Goal: Task Accomplishment & Management: Use online tool/utility

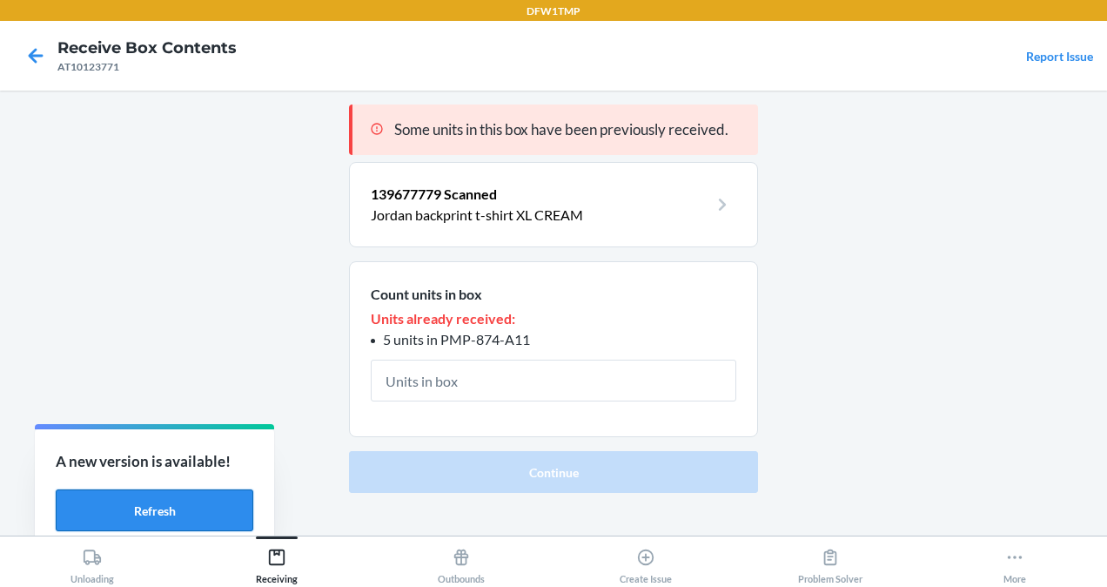
click at [158, 521] on button "Refresh" at bounding box center [155, 510] width 198 height 42
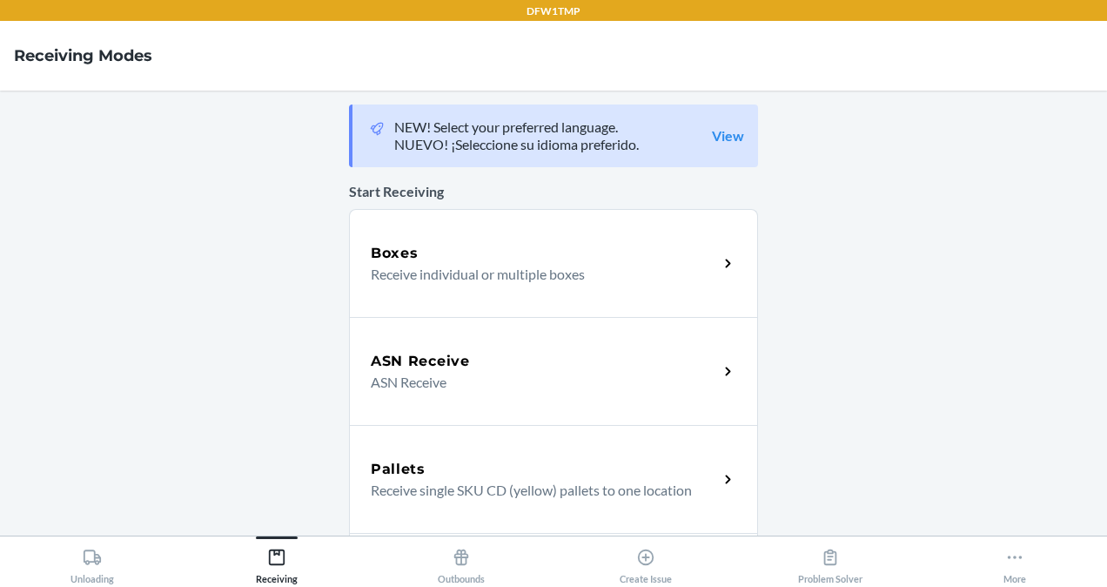
click at [447, 349] on div "ASN Receive ASN Receive" at bounding box center [553, 371] width 409 height 108
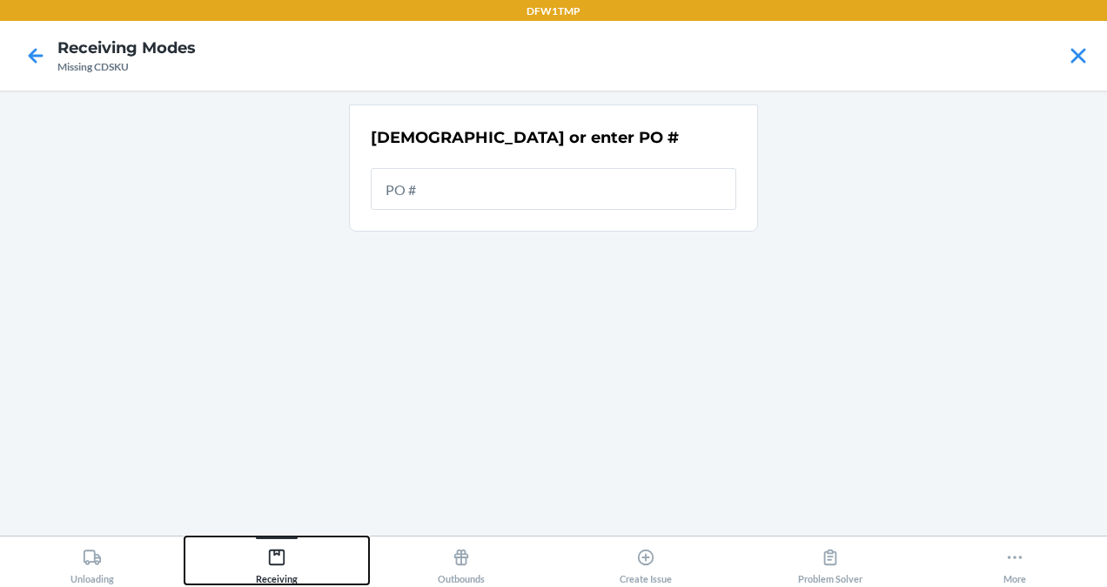
click at [266, 546] on div "Receiving" at bounding box center [277, 563] width 42 height 44
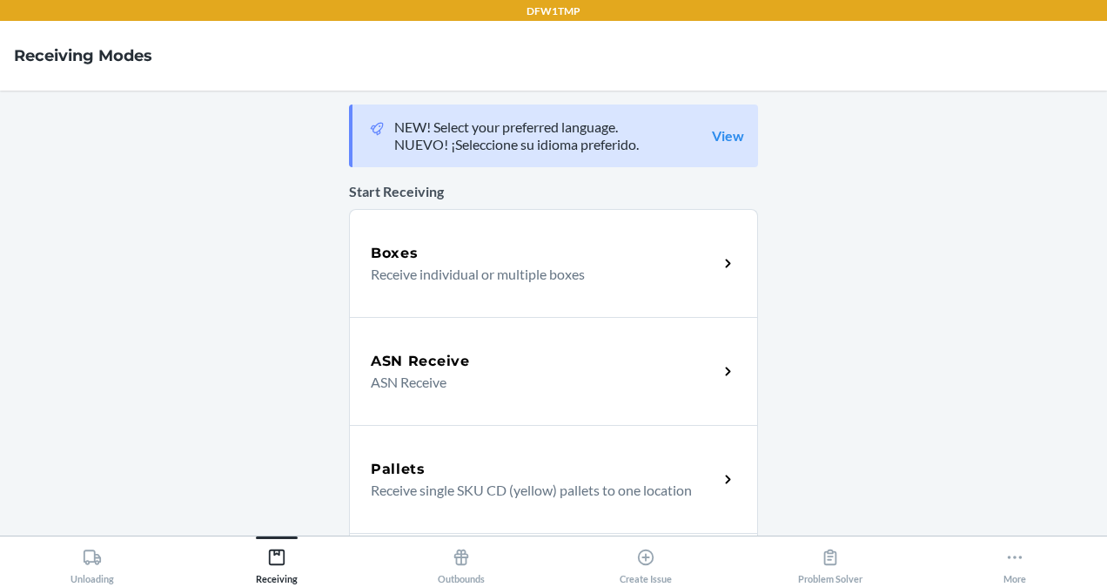
click at [450, 264] on p "Receive individual or multiple boxes" at bounding box center [537, 274] width 333 height 21
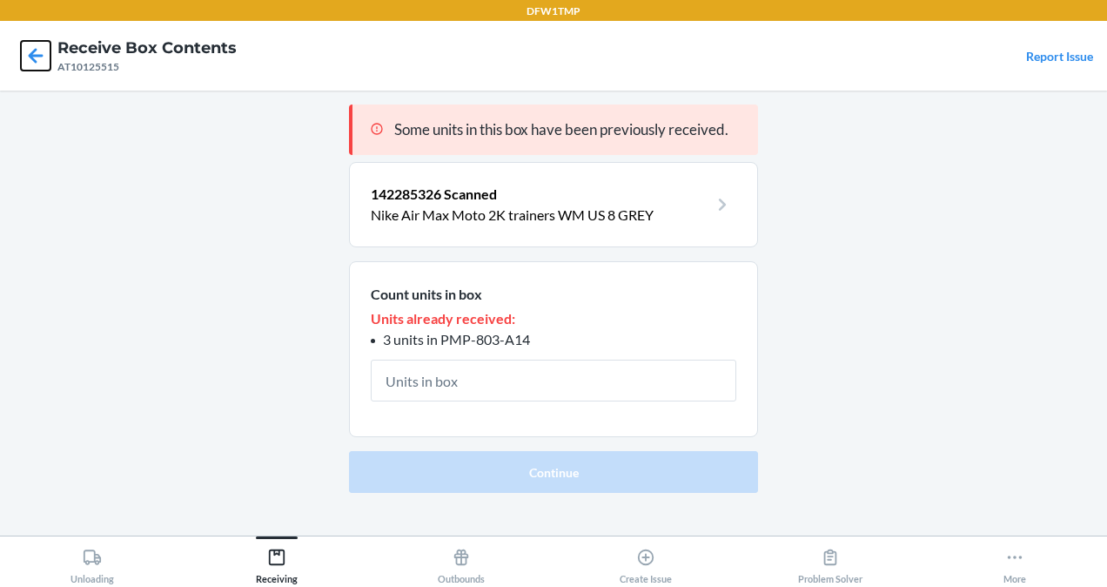
click at [38, 55] on icon at bounding box center [36, 55] width 15 height 15
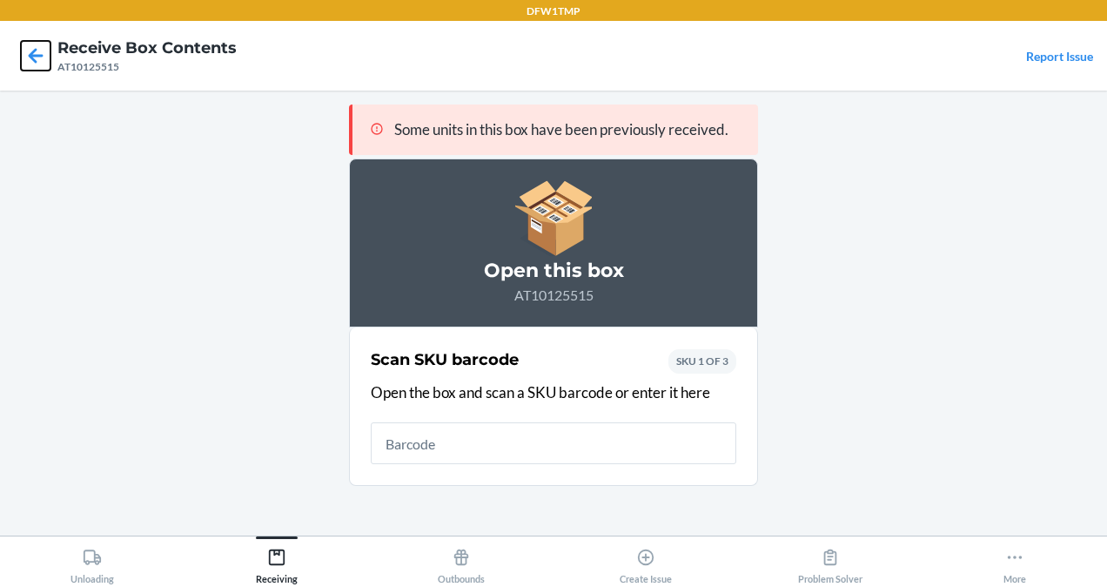
click at [31, 43] on icon at bounding box center [36, 56] width 30 height 30
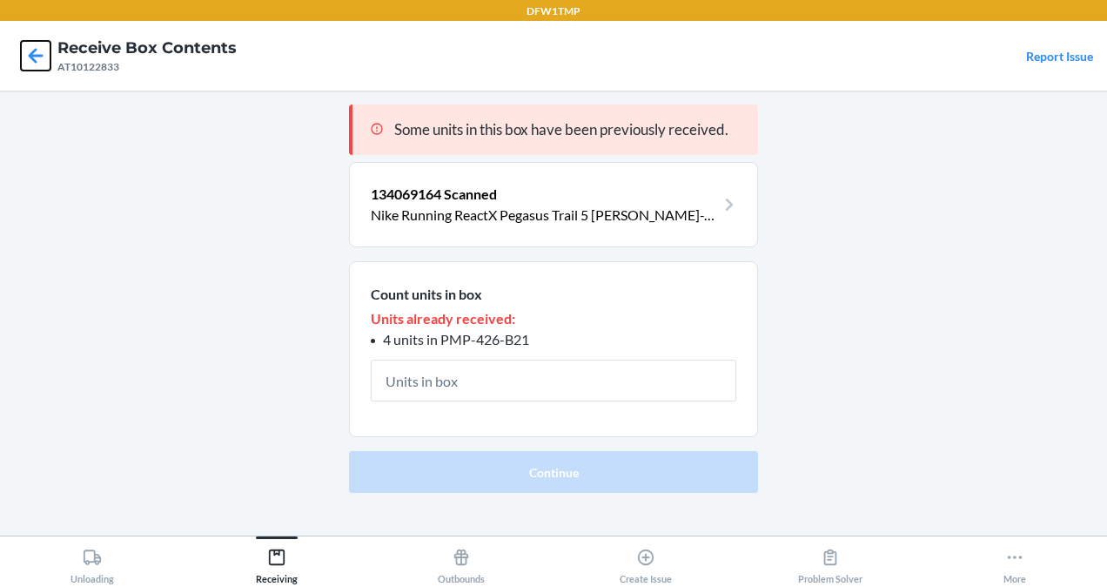
click at [31, 43] on icon at bounding box center [36, 56] width 30 height 30
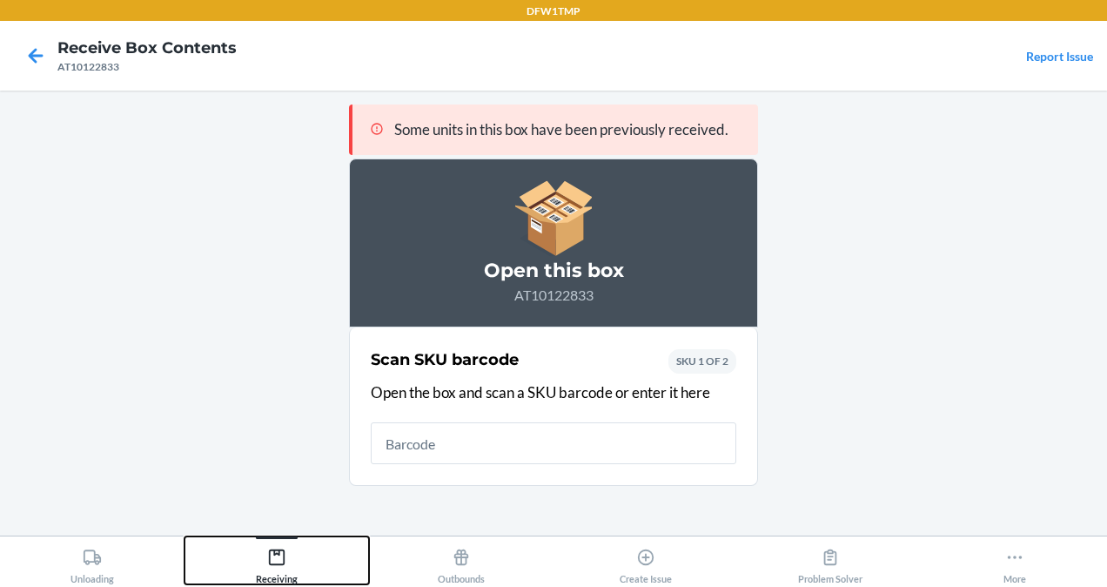
click at [298, 555] on button "Receiving" at bounding box center [277, 560] width 185 height 48
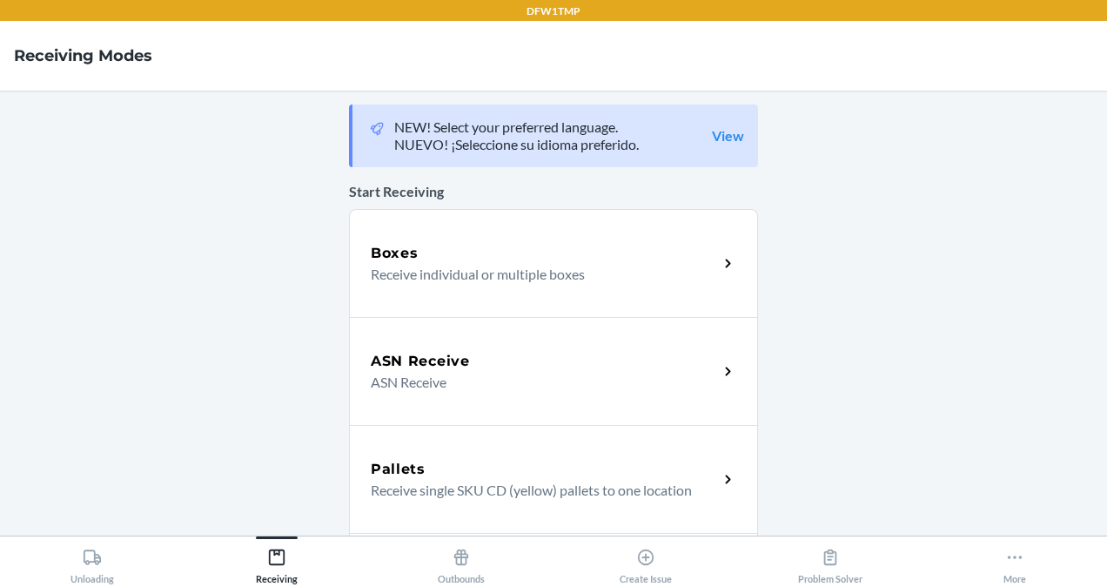
click at [394, 272] on p "Receive individual or multiple boxes" at bounding box center [537, 274] width 333 height 21
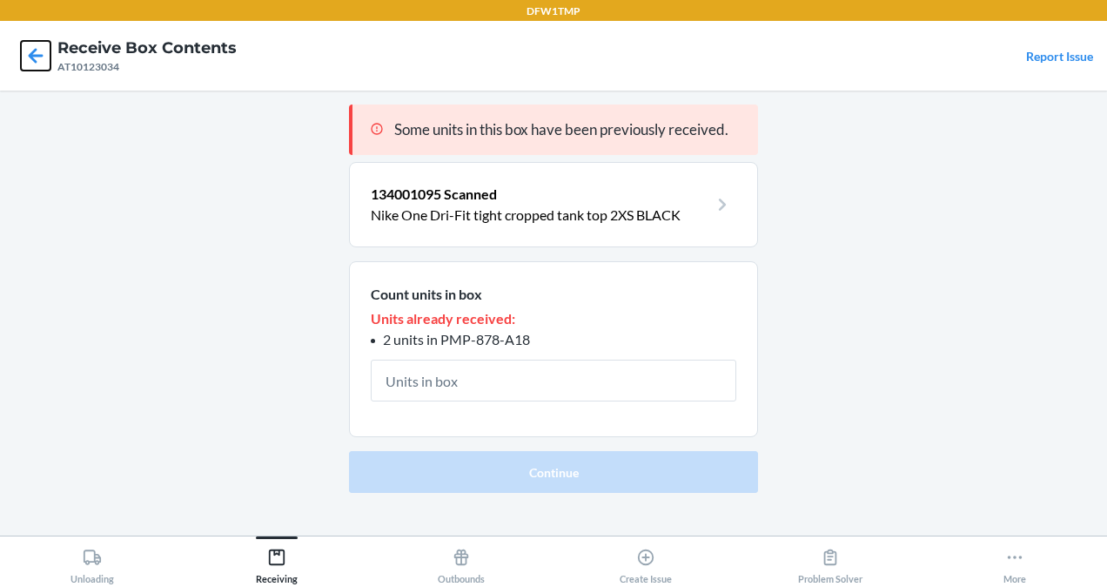
click at [30, 44] on icon at bounding box center [36, 56] width 30 height 30
drag, startPoint x: 30, startPoint y: 44, endPoint x: 36, endPoint y: 33, distance: 12.1
click at [36, 33] on nav "Receive Box Contents AT10123034 Report Issue" at bounding box center [553, 56] width 1107 height 70
click at [36, 62] on icon at bounding box center [36, 55] width 15 height 15
click at [36, 60] on icon at bounding box center [36, 56] width 30 height 30
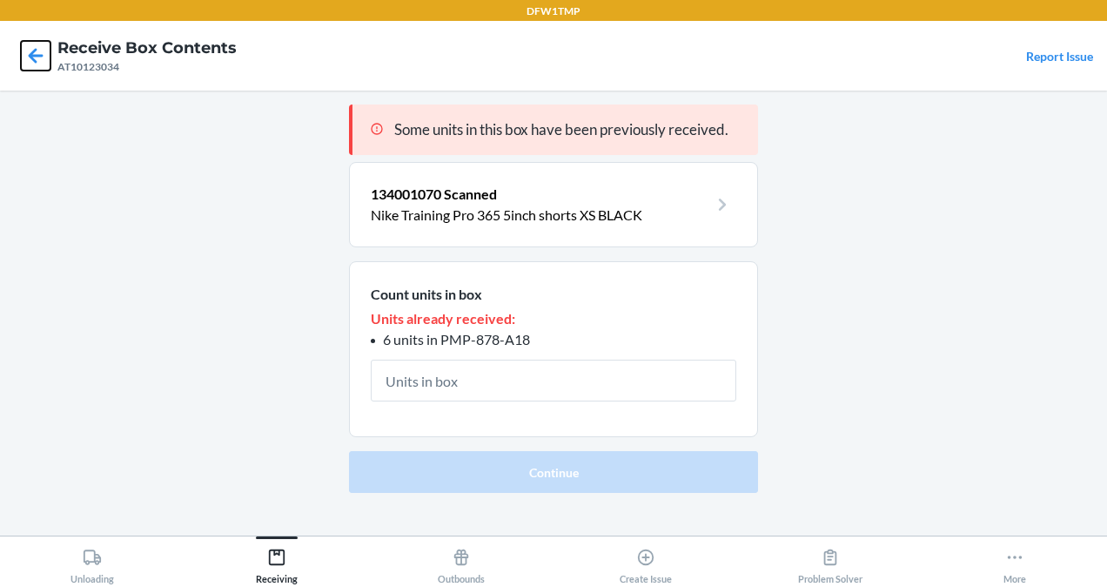
click at [36, 60] on icon at bounding box center [36, 56] width 30 height 30
click at [40, 59] on icon at bounding box center [36, 56] width 30 height 30
click at [39, 56] on icon at bounding box center [36, 56] width 30 height 30
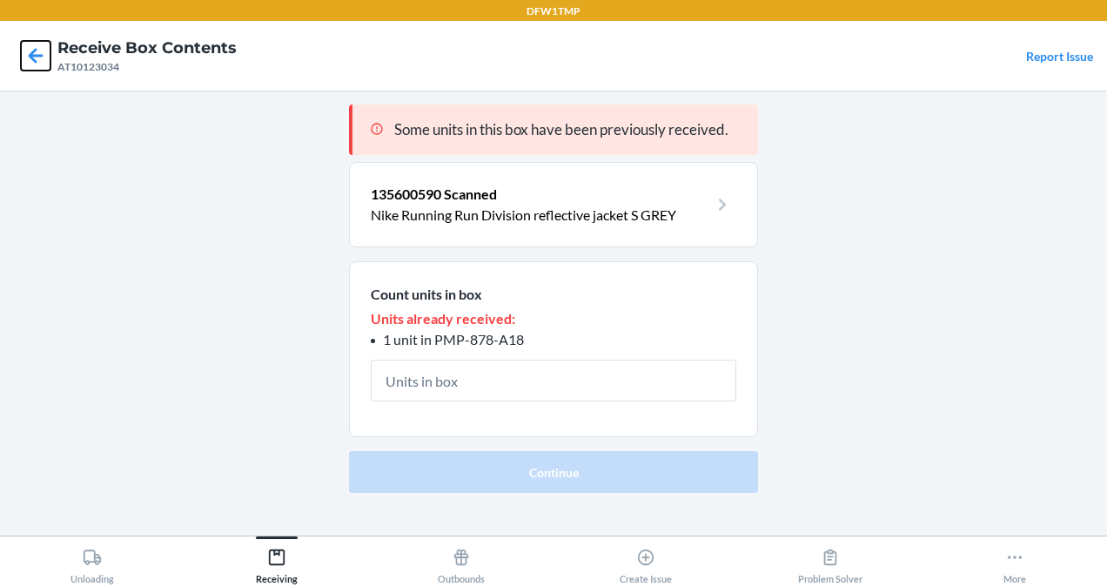
click at [39, 56] on icon at bounding box center [36, 55] width 15 height 15
click at [44, 57] on icon at bounding box center [36, 56] width 30 height 30
click at [45, 57] on icon at bounding box center [36, 56] width 30 height 30
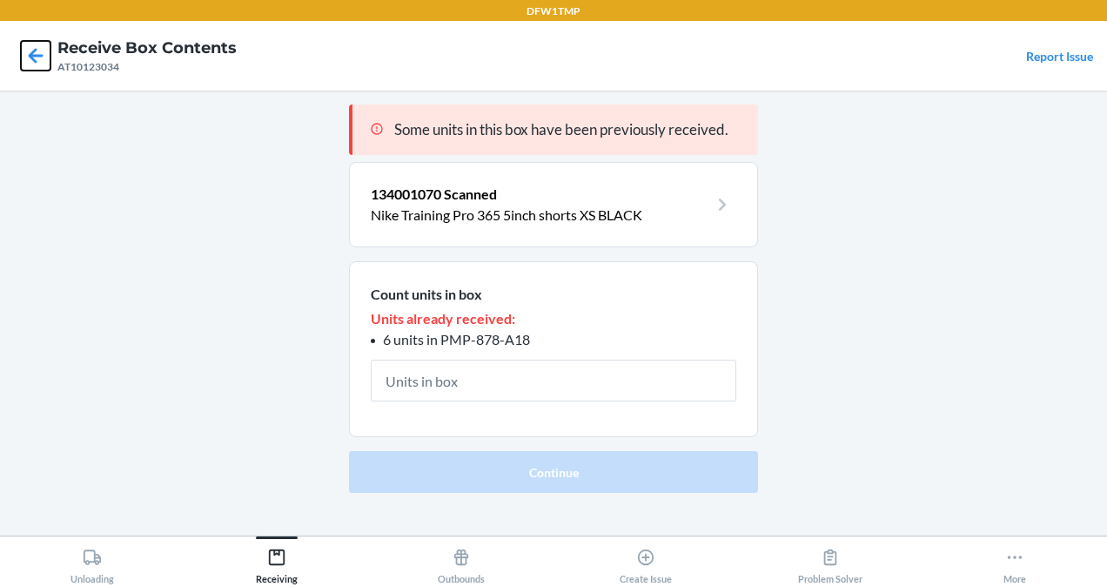
click at [43, 57] on icon at bounding box center [36, 56] width 30 height 30
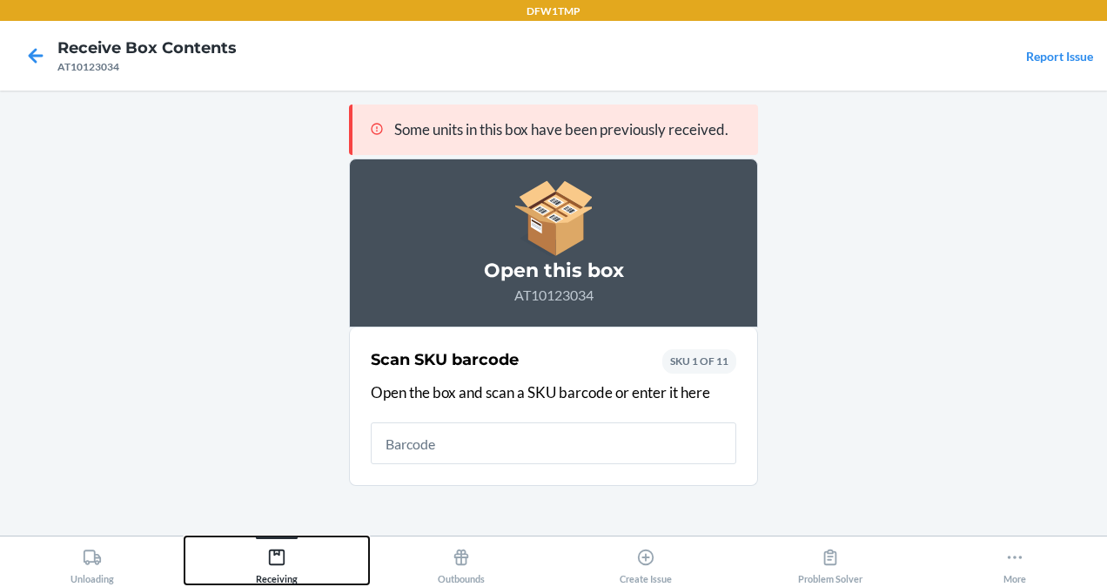
click at [294, 569] on div "Receiving" at bounding box center [277, 563] width 42 height 44
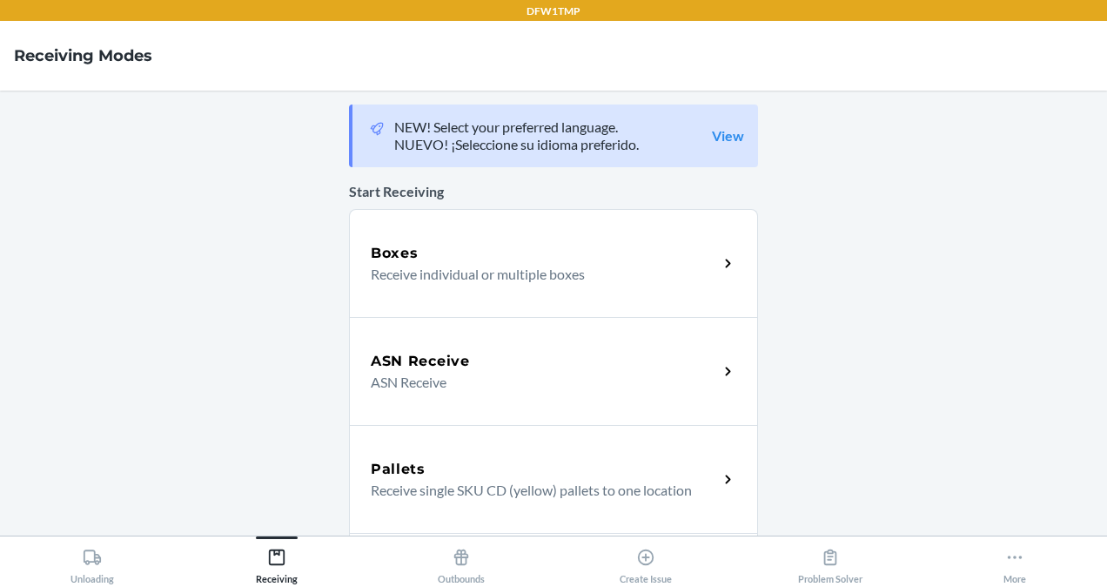
click at [393, 227] on div "Boxes Receive individual or multiple boxes" at bounding box center [553, 263] width 409 height 108
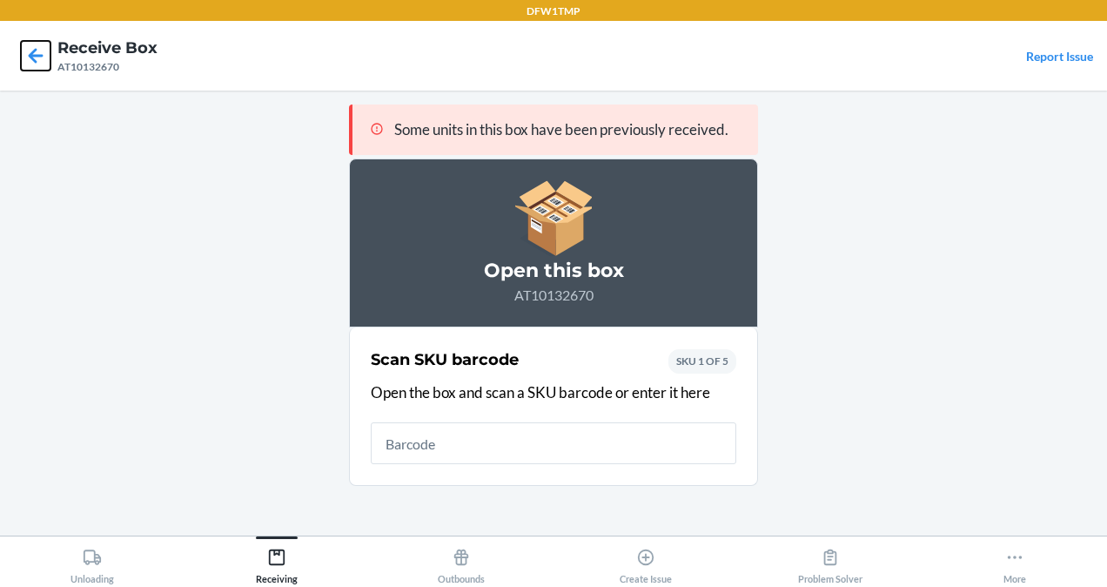
click at [23, 47] on icon at bounding box center [36, 56] width 30 height 30
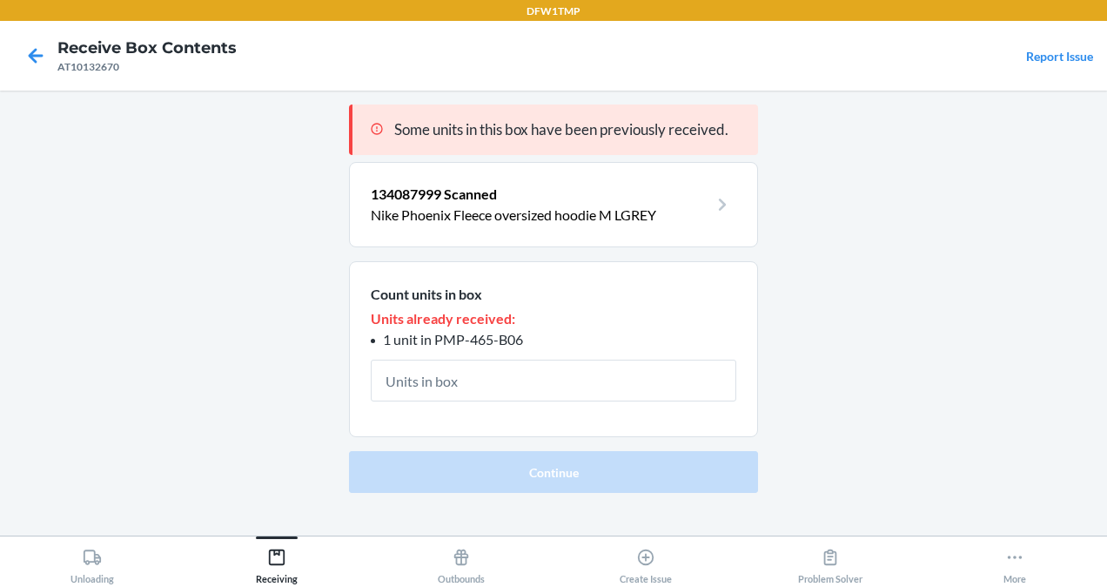
click at [52, 71] on div at bounding box center [36, 56] width 44 height 44
click at [42, 68] on icon at bounding box center [36, 56] width 30 height 30
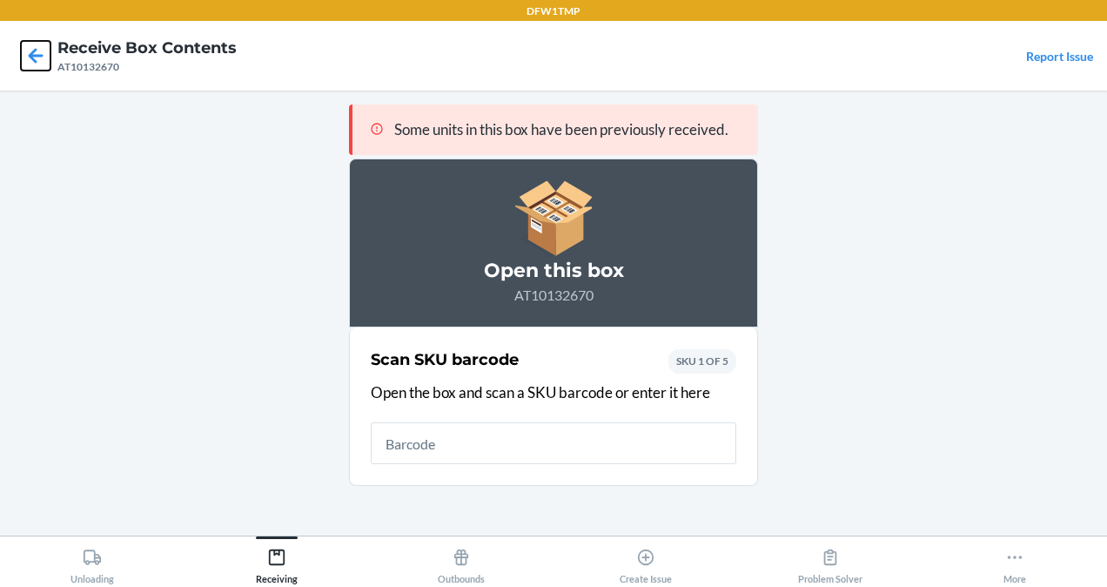
click button at bounding box center [36, 56] width 30 height 30
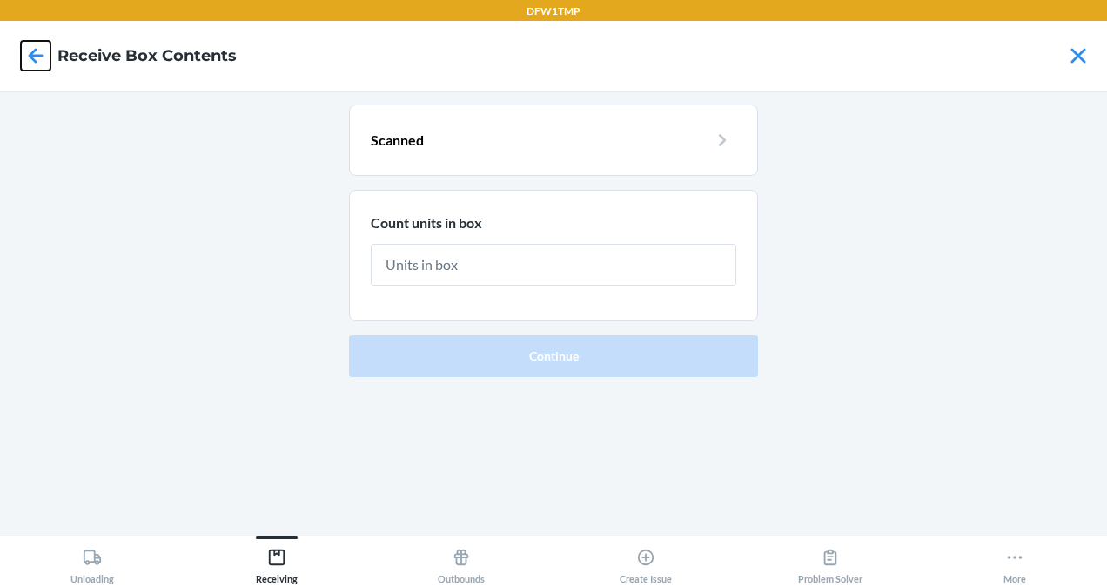
click at [42, 68] on icon at bounding box center [36, 56] width 30 height 30
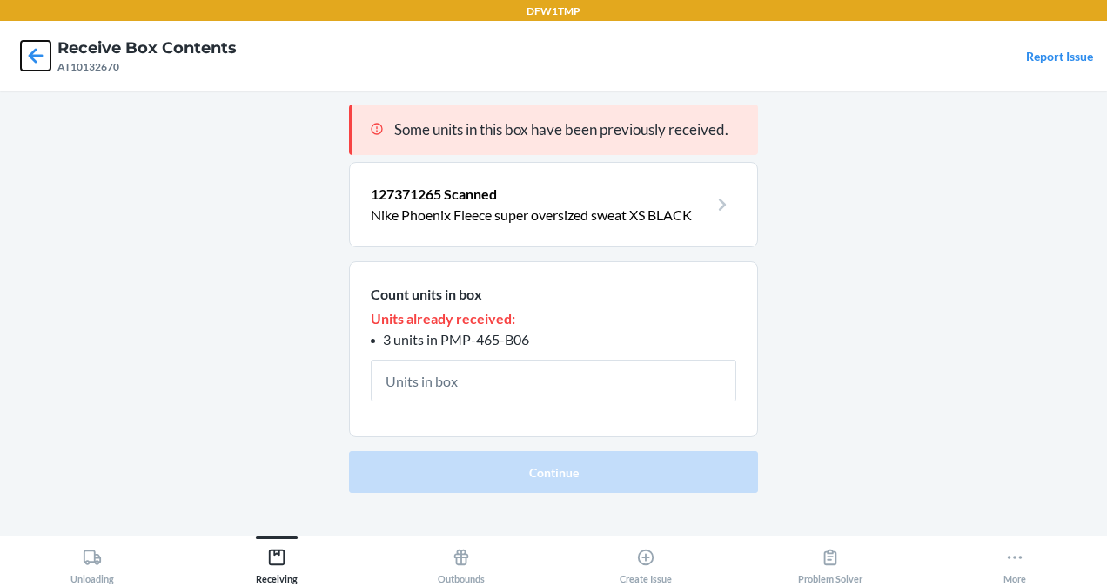
click at [42, 68] on icon at bounding box center [36, 56] width 30 height 30
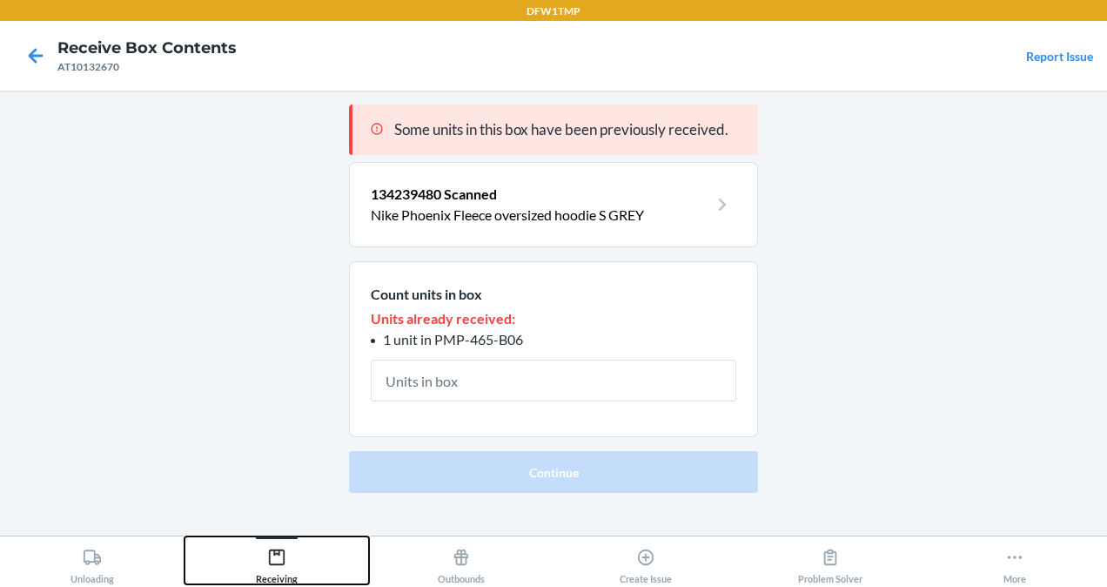
click at [308, 543] on button "Receiving" at bounding box center [277, 560] width 185 height 48
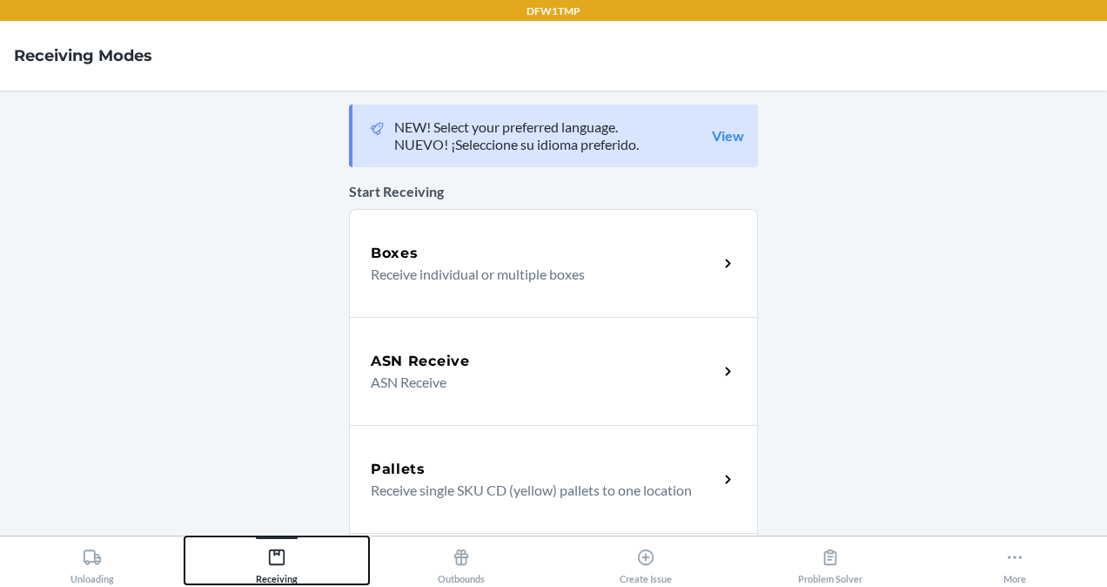
click at [308, 543] on button "Receiving" at bounding box center [277, 560] width 185 height 48
click at [371, 249] on h5 "Boxes" at bounding box center [395, 253] width 48 height 21
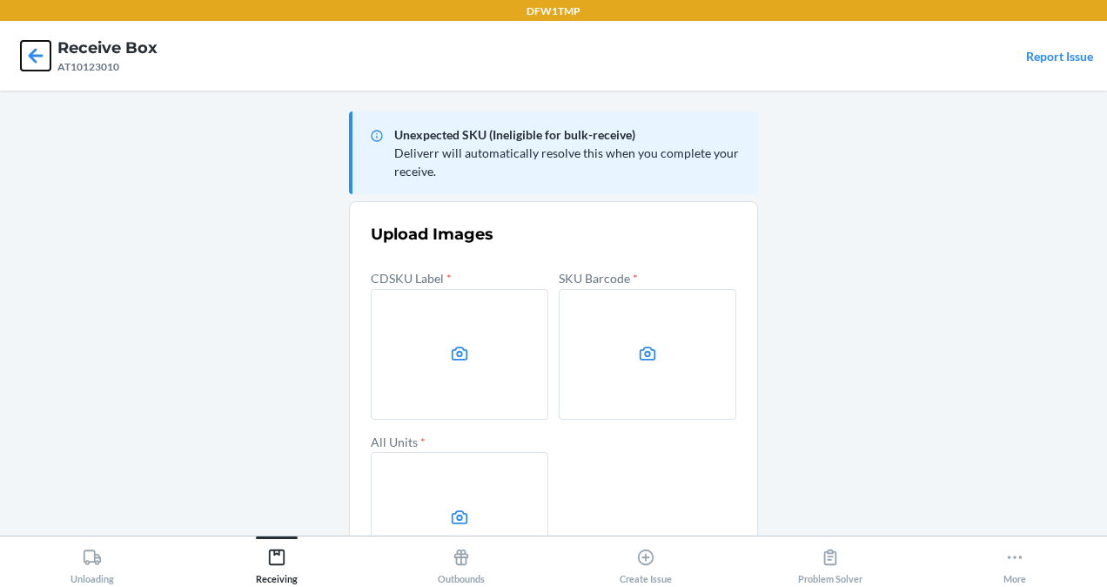
click at [35, 59] on icon at bounding box center [36, 55] width 15 height 15
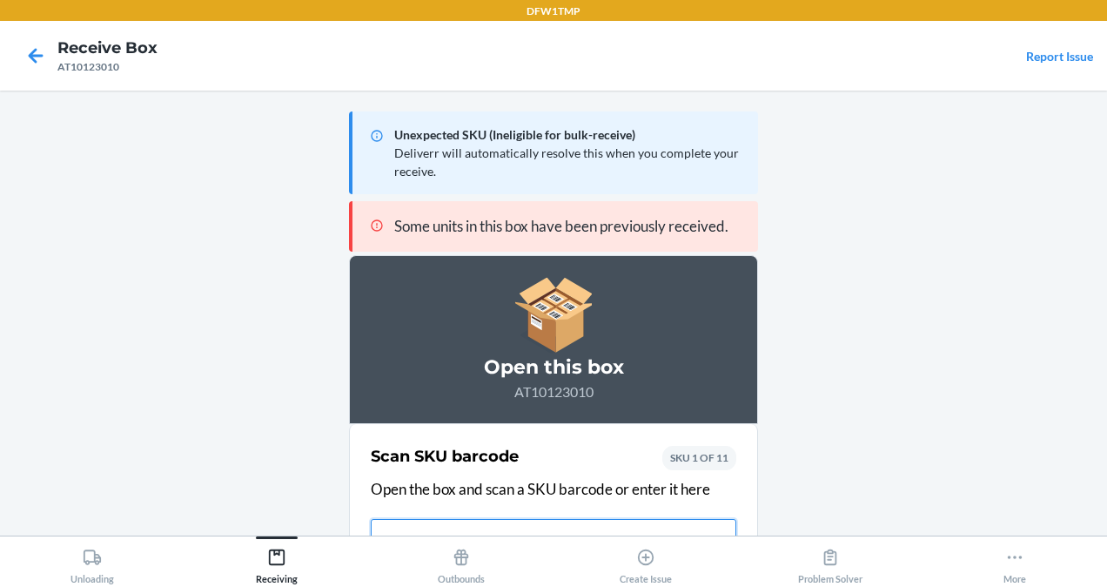
scroll to position [45, 0]
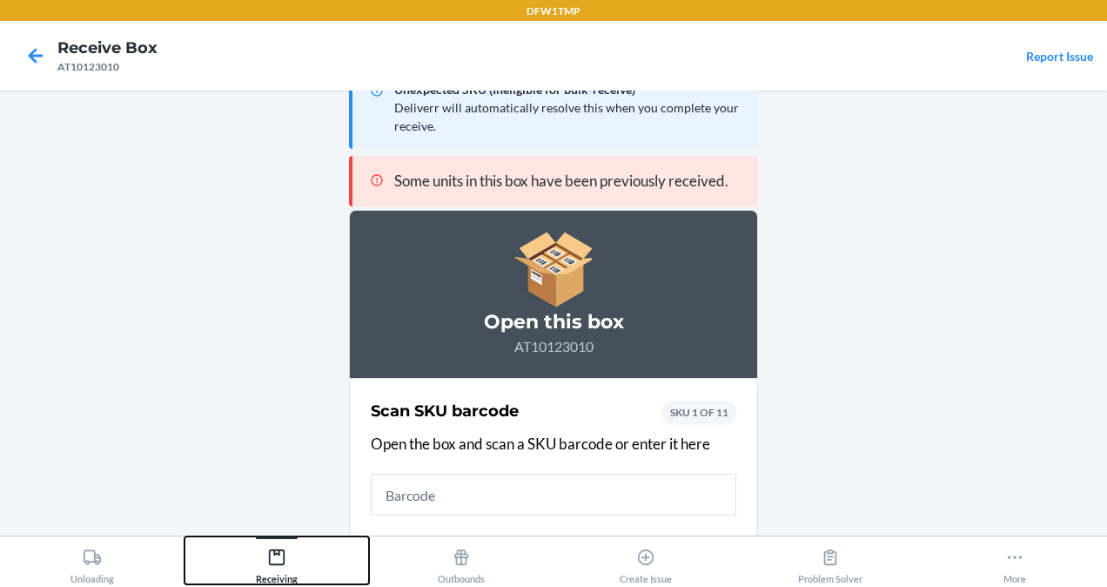
click at [296, 550] on div "Receiving" at bounding box center [277, 563] width 42 height 44
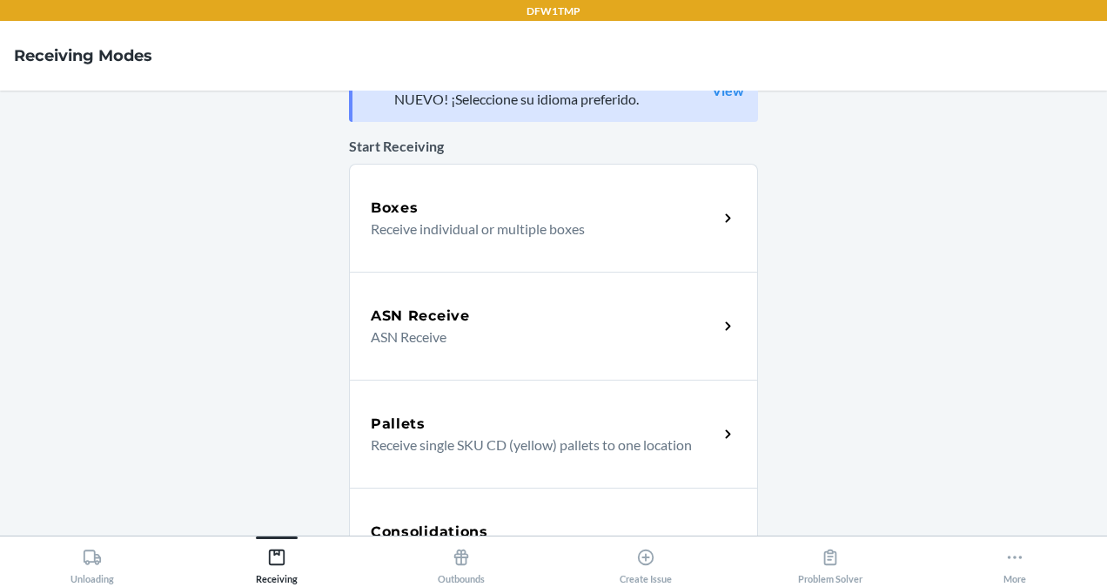
click at [405, 226] on p "Receive individual or multiple boxes" at bounding box center [537, 229] width 333 height 21
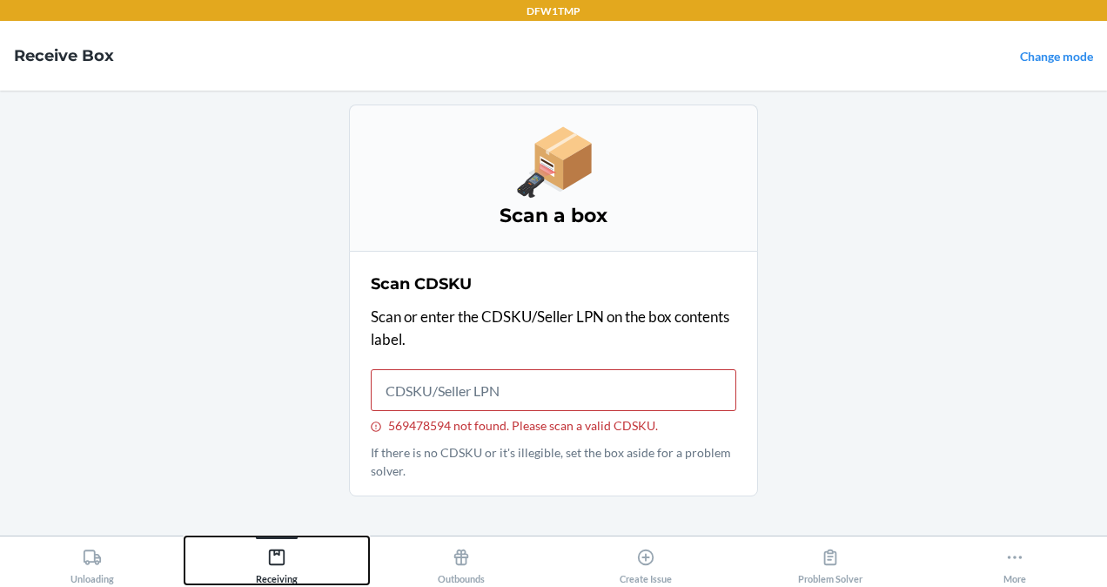
click at [275, 564] on icon at bounding box center [277, 557] width 16 height 16
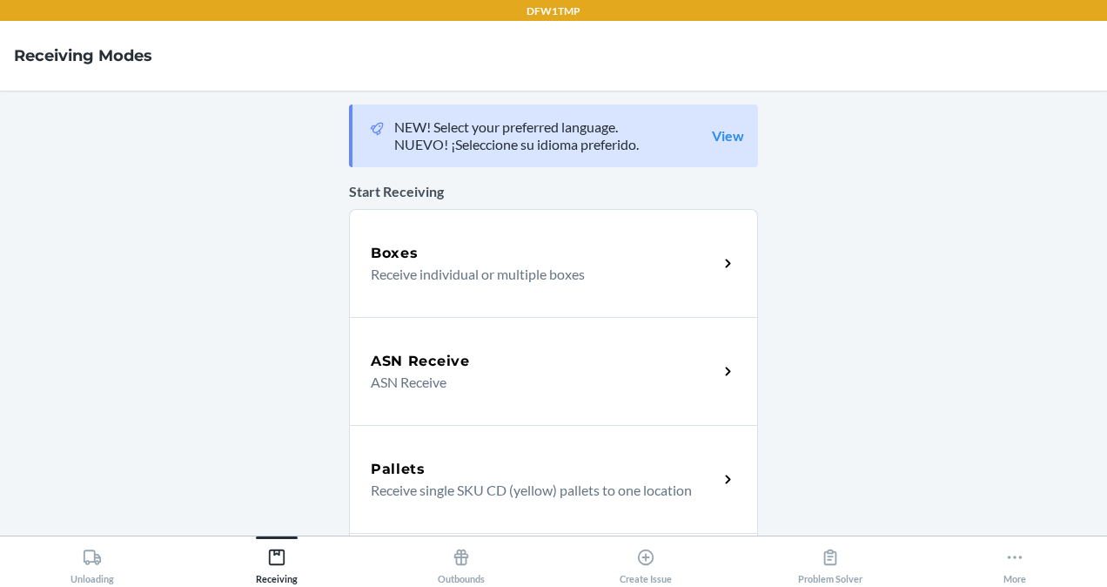
click at [407, 299] on div "Boxes Receive individual or multiple boxes" at bounding box center [553, 263] width 409 height 108
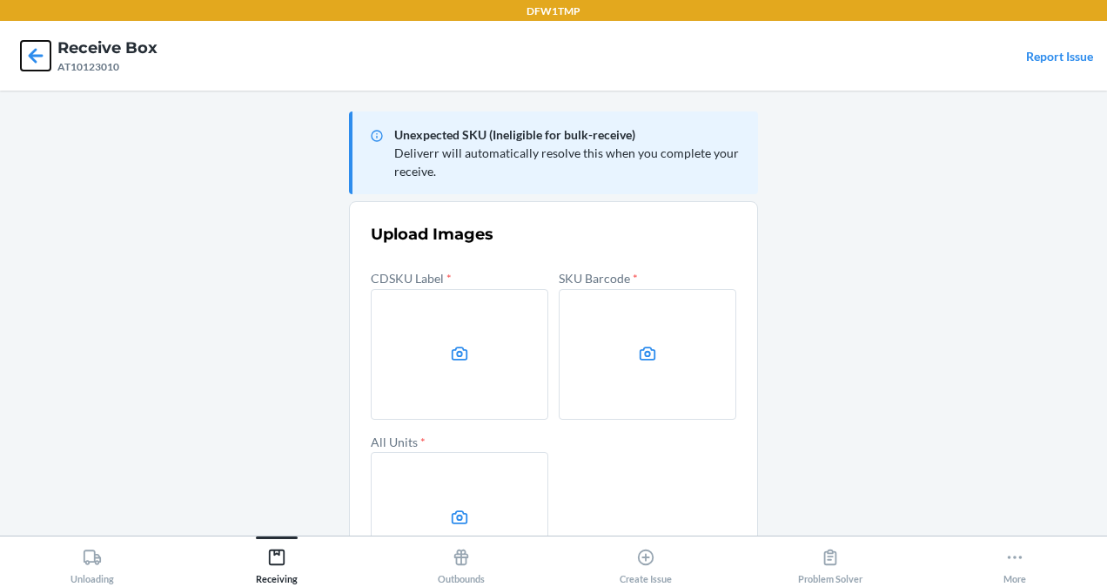
click at [30, 65] on icon at bounding box center [36, 56] width 30 height 30
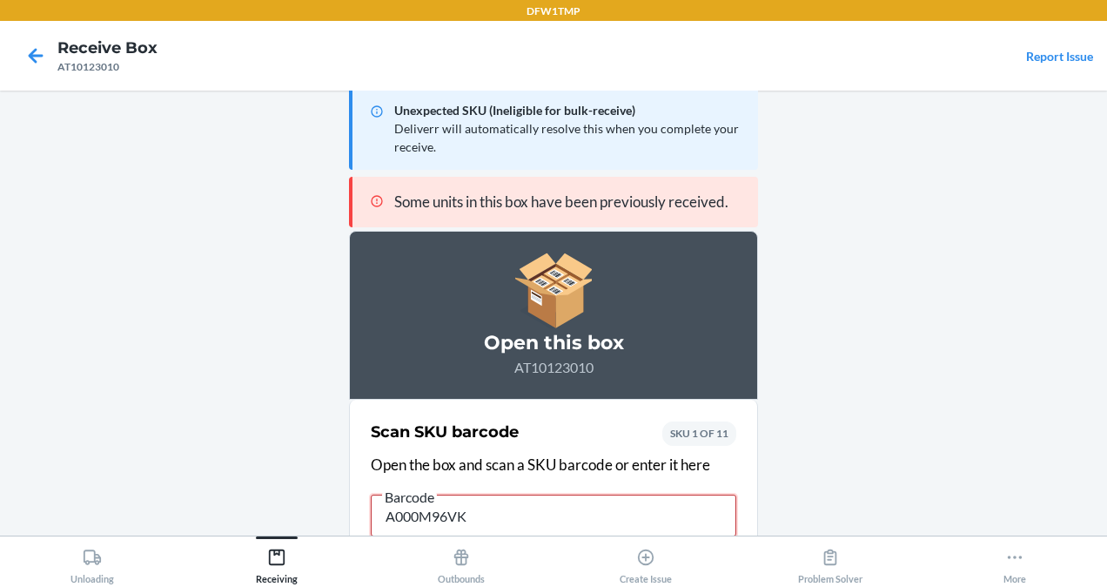
click at [684, 510] on input "A000M96VK" at bounding box center [554, 515] width 366 height 42
type input "136634979"
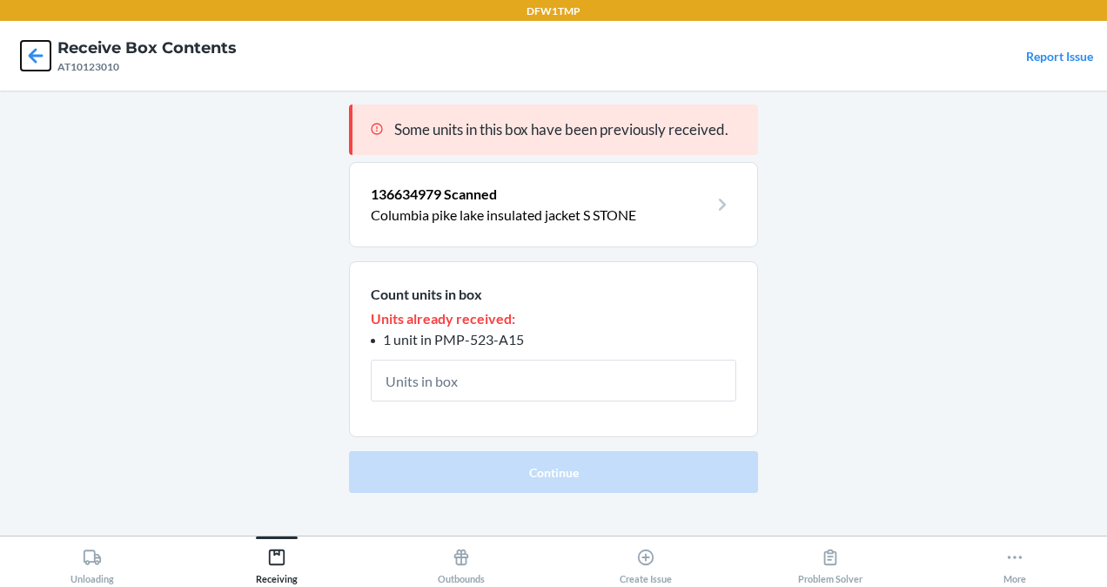
click at [33, 63] on icon at bounding box center [36, 56] width 30 height 30
click at [35, 61] on icon at bounding box center [36, 56] width 30 height 30
click at [16, 35] on div at bounding box center [36, 56] width 44 height 44
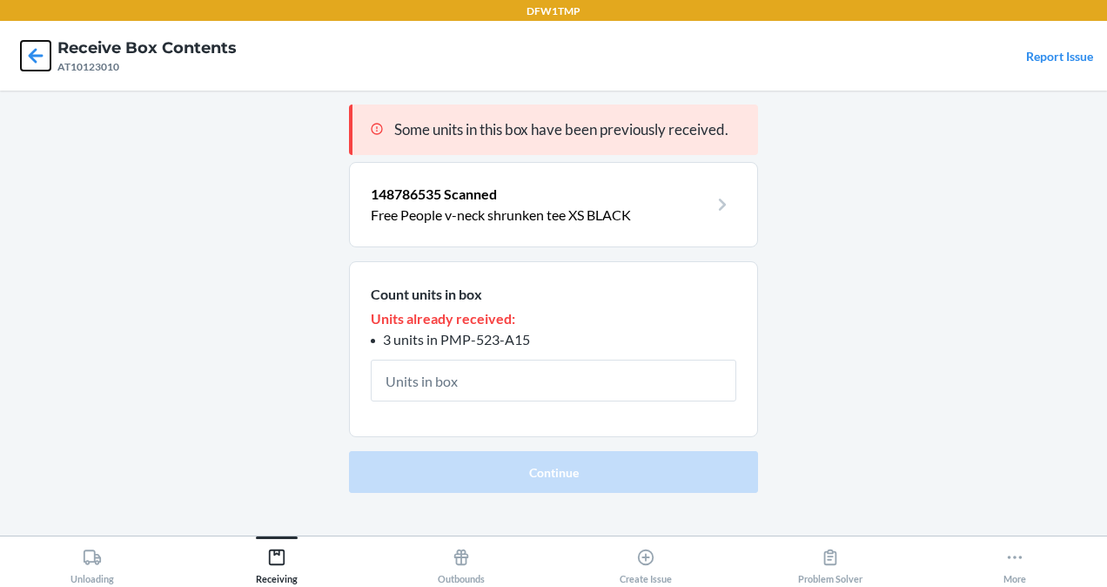
click at [33, 47] on icon at bounding box center [36, 56] width 30 height 30
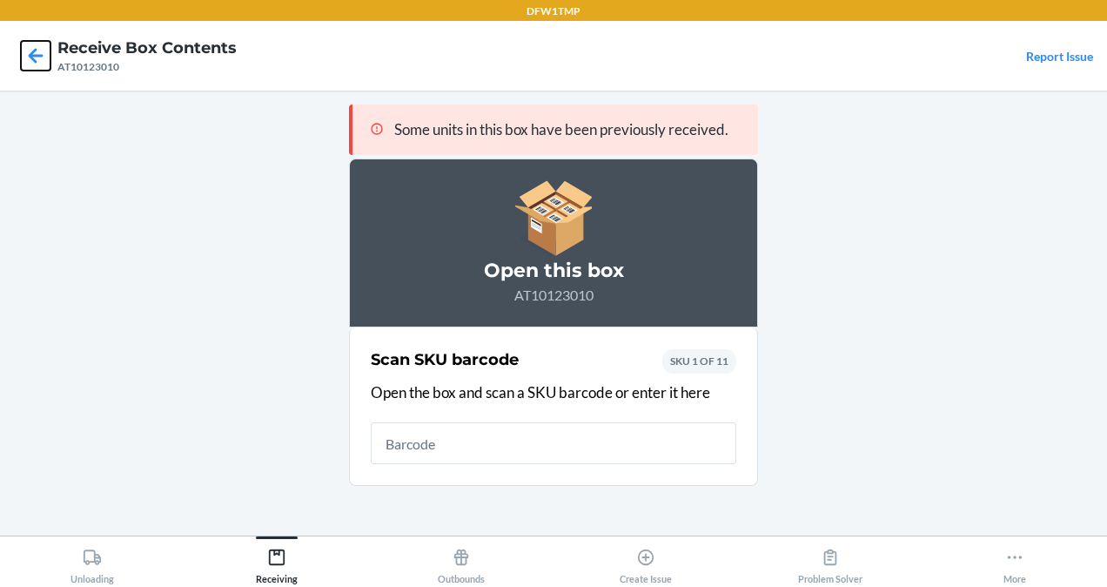
click at [33, 47] on icon at bounding box center [36, 56] width 30 height 30
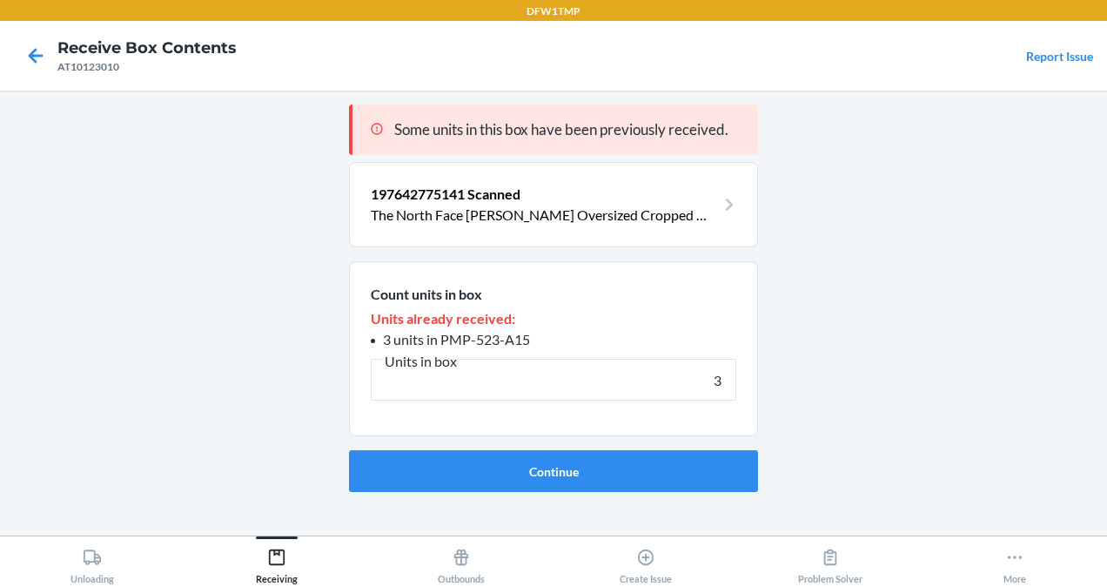
type input "3"
click at [33, 47] on icon at bounding box center [36, 56] width 30 height 30
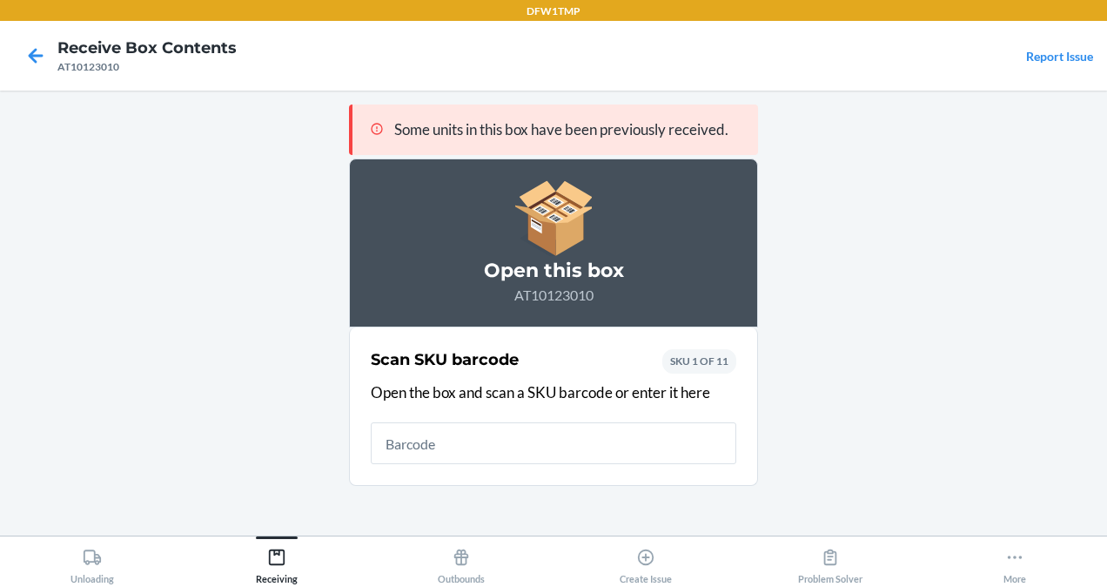
click at [266, 398] on main "Some units in this box have been previously received. Open this box AT10123010 …" at bounding box center [553, 313] width 1107 height 445
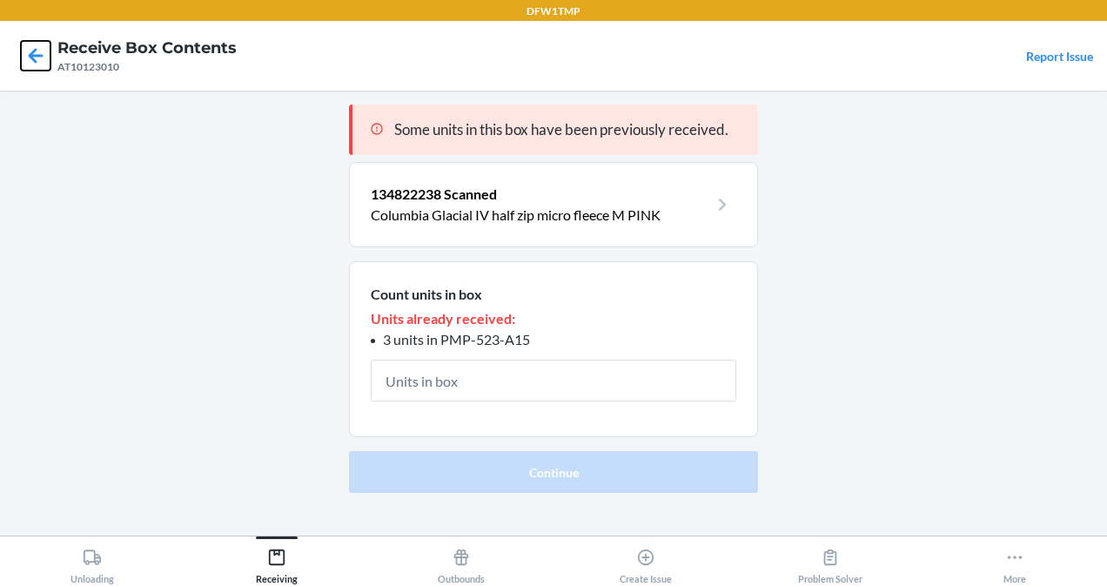
click at [23, 44] on icon at bounding box center [36, 56] width 30 height 30
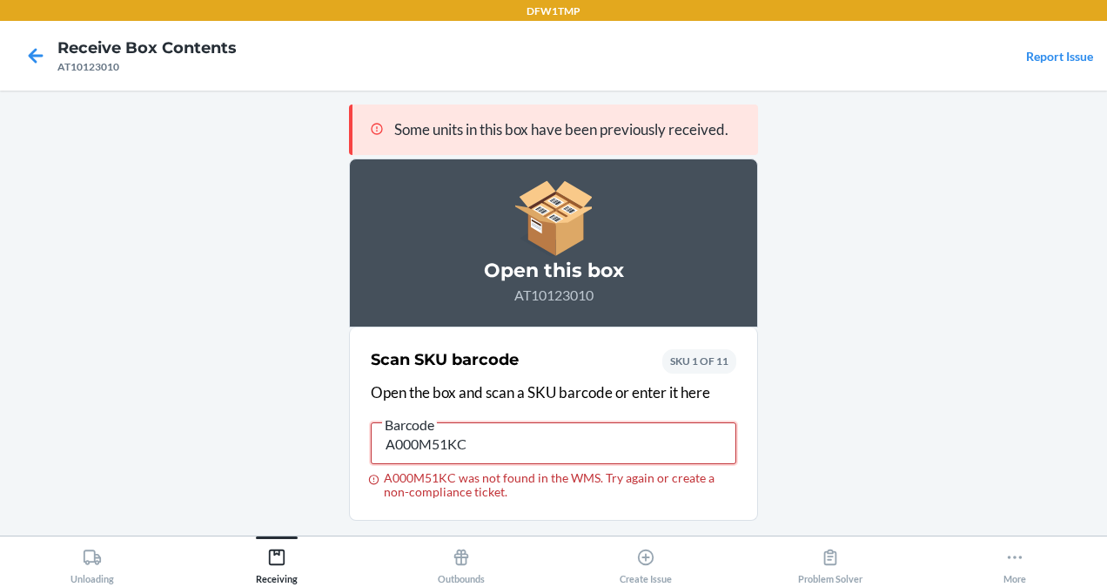
click at [484, 449] on input "A000M51KC" at bounding box center [554, 443] width 366 height 42
type input "134527650"
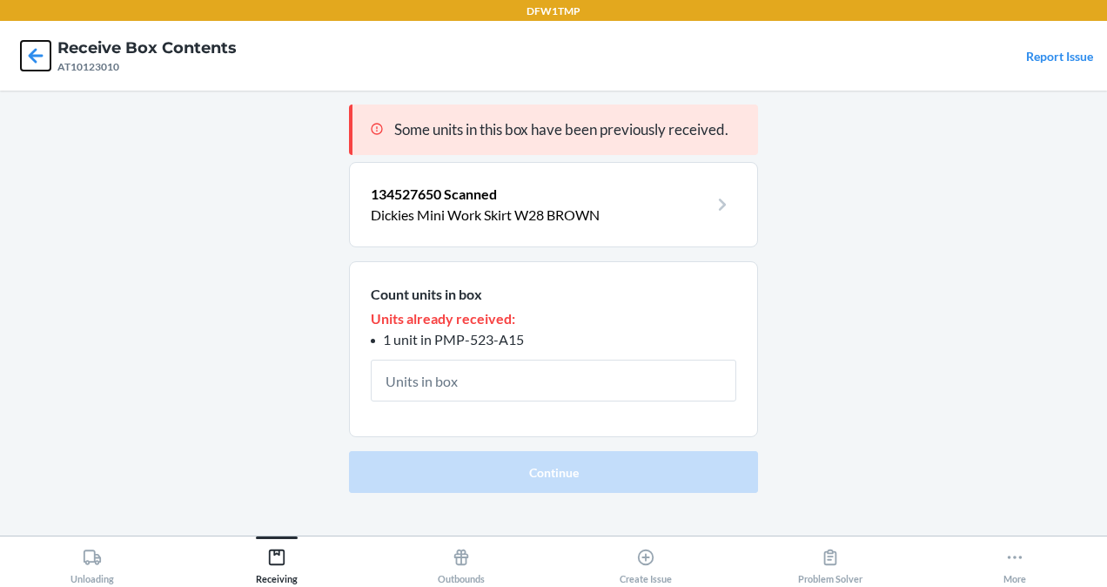
click at [47, 55] on icon at bounding box center [36, 56] width 30 height 30
